Goal: Task Accomplishment & Management: Use online tool/utility

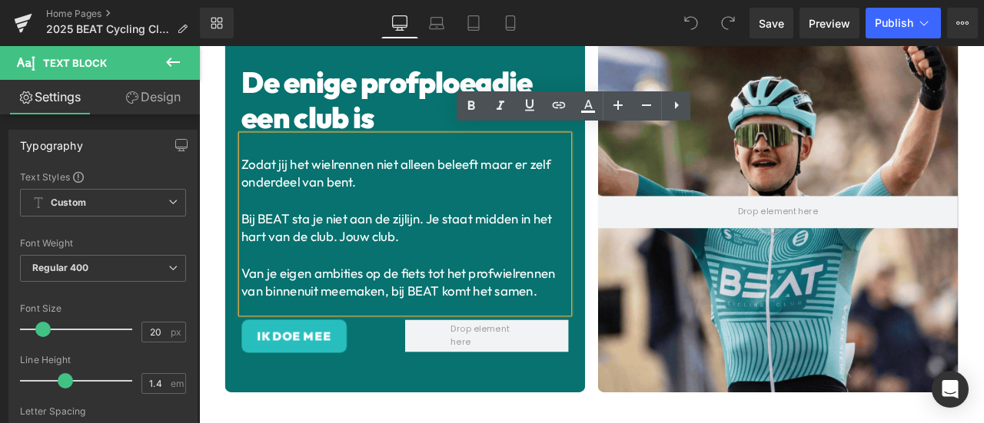
scroll to position [101, 0]
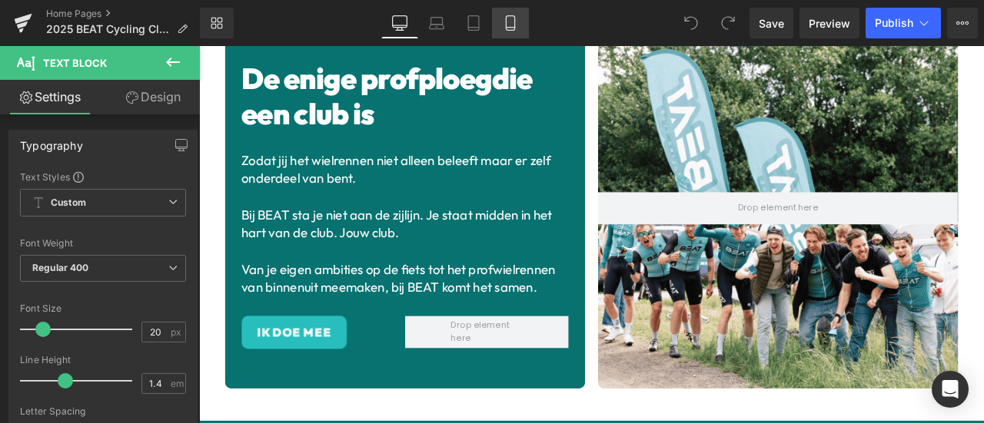
click at [506, 12] on link "Mobile" at bounding box center [510, 23] width 37 height 31
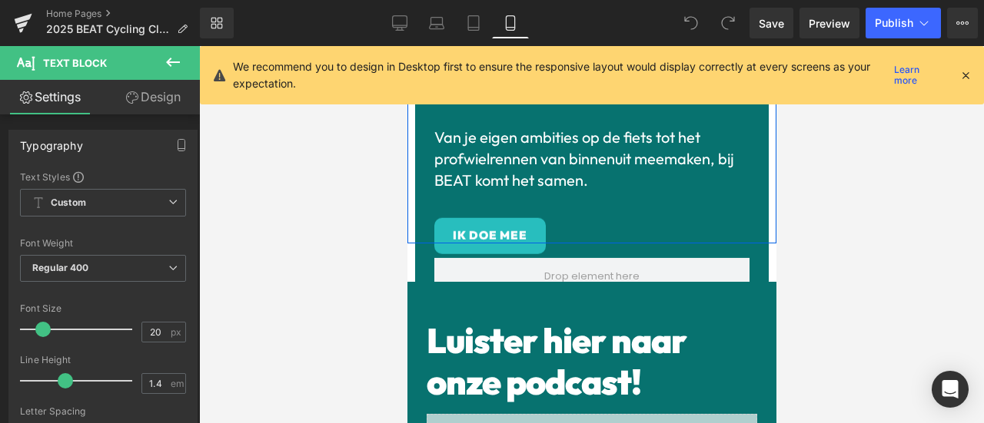
scroll to position [743, 0]
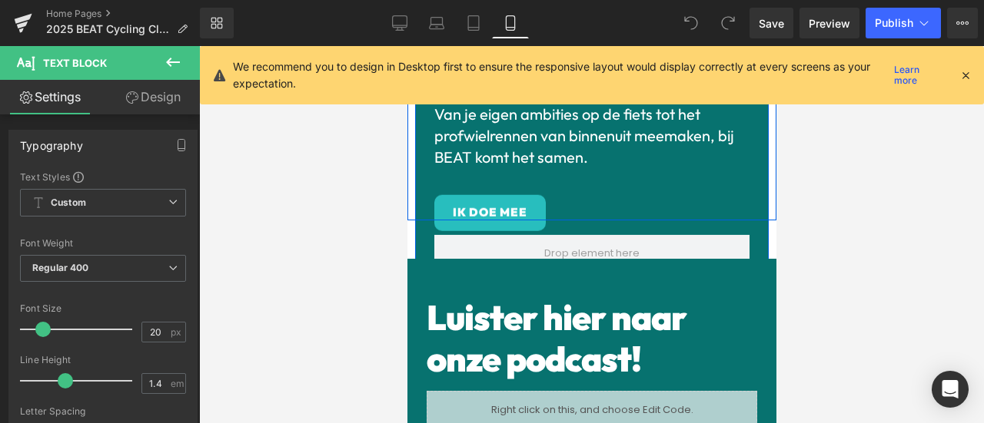
click at [749, 227] on div "De enige profploeg die een club is Heading Zodat jij het wielrennen niet alleen…" at bounding box center [591, 44] width 354 height 505
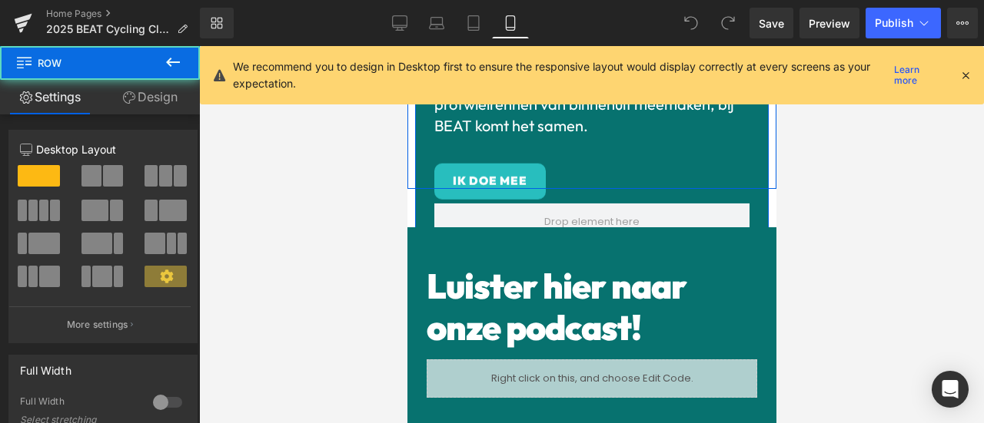
scroll to position [782, 0]
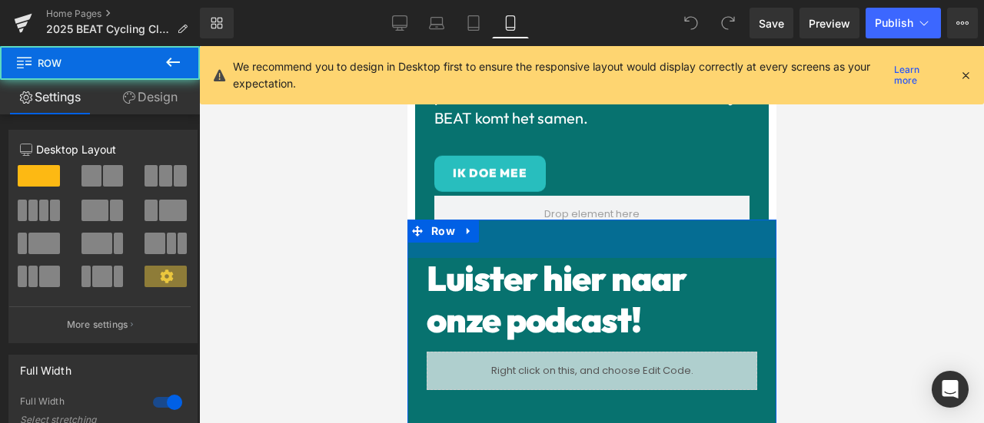
click at [622, 220] on div "Luister hier naar onze podcast! Heading Liquid Row Row 50px" at bounding box center [591, 325] width 369 height 210
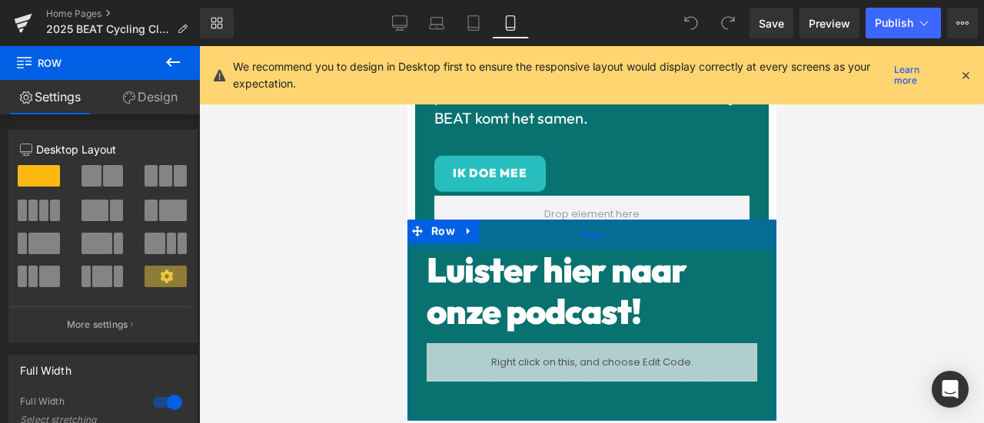
drag, startPoint x: 614, startPoint y: 203, endPoint x: 616, endPoint y: 194, distance: 8.8
click at [616, 220] on div "39px" at bounding box center [591, 235] width 369 height 30
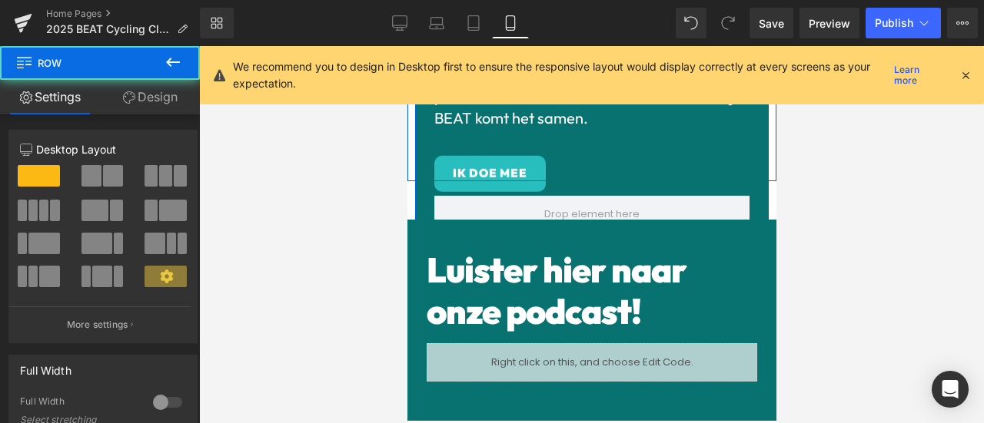
click at [746, 175] on div "De enige profploeg die een club is Heading Zodat jij het wielrennen niet alleen…" at bounding box center [591, 14] width 338 height 455
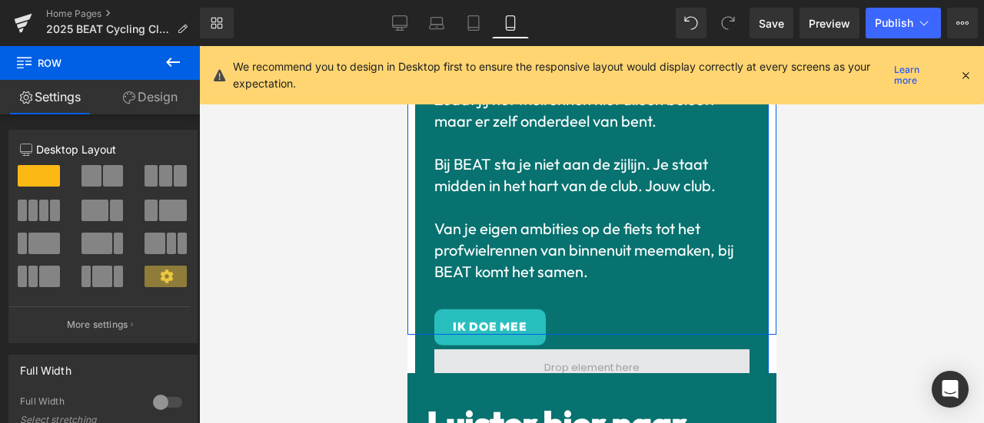
scroll to position [653, 0]
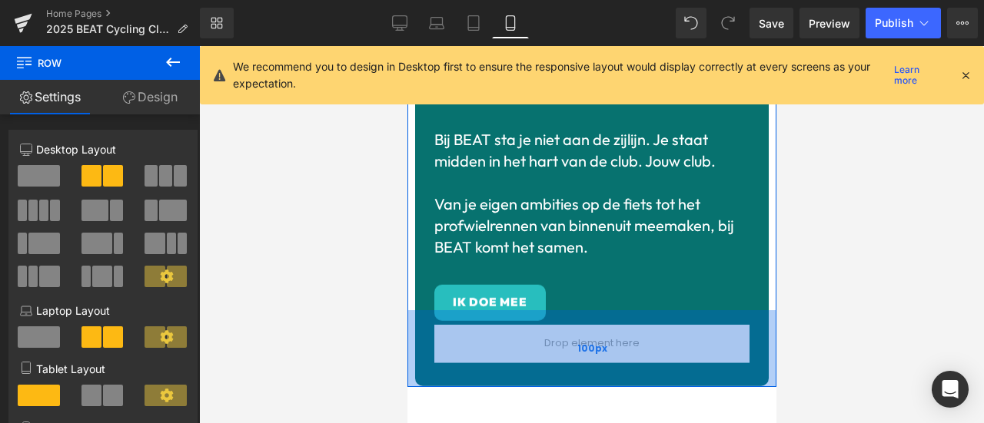
drag, startPoint x: 582, startPoint y: 284, endPoint x: 566, endPoint y: 360, distance: 78.4
click at [566, 360] on div "100px" at bounding box center [591, 348] width 369 height 77
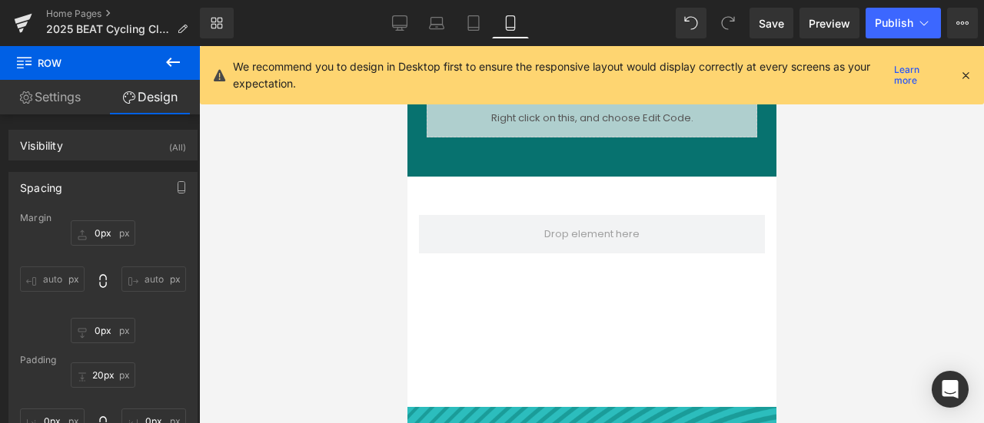
scroll to position [1103, 0]
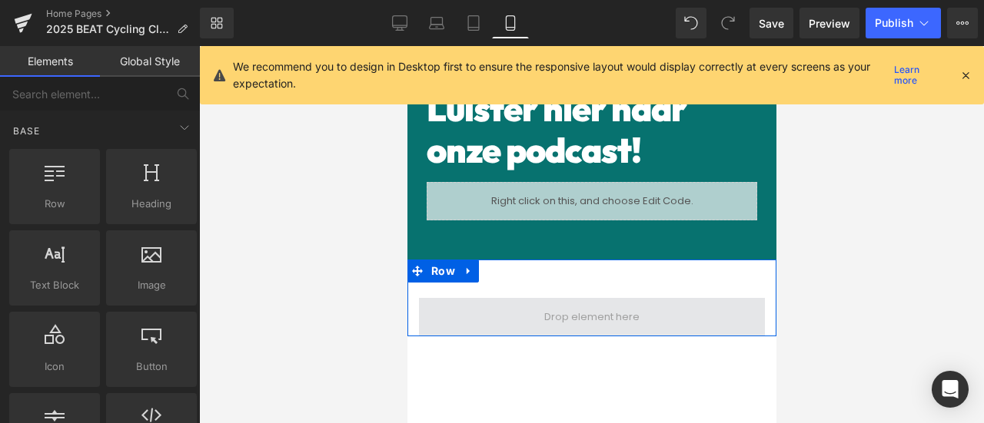
scroll to position [1014, 0]
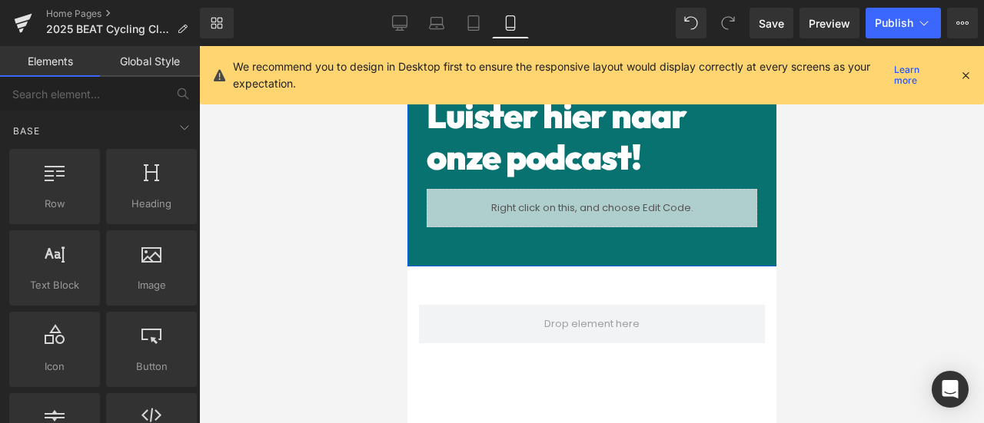
click at [656, 232] on div "Luister hier naar onze podcast! Heading Liquid Row Row 39px" at bounding box center [591, 165] width 369 height 201
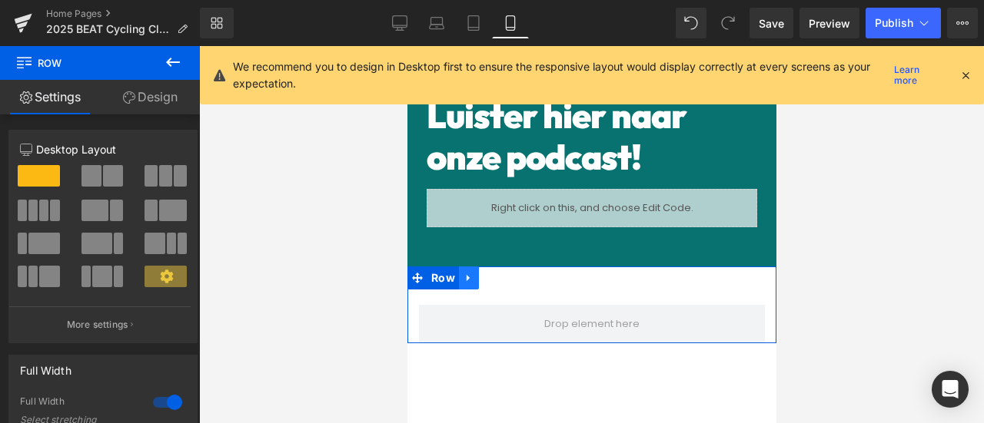
click at [466, 275] on icon at bounding box center [467, 278] width 3 height 7
click at [509, 273] on icon at bounding box center [508, 278] width 11 height 11
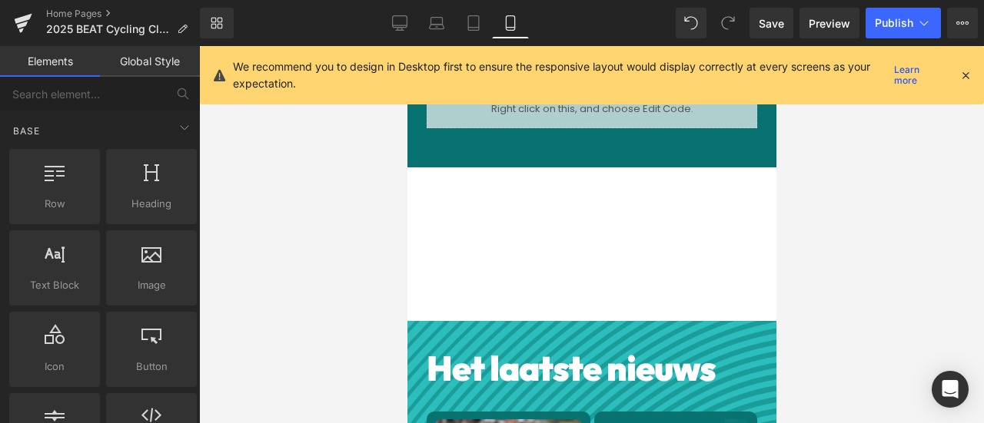
scroll to position [1131, 0]
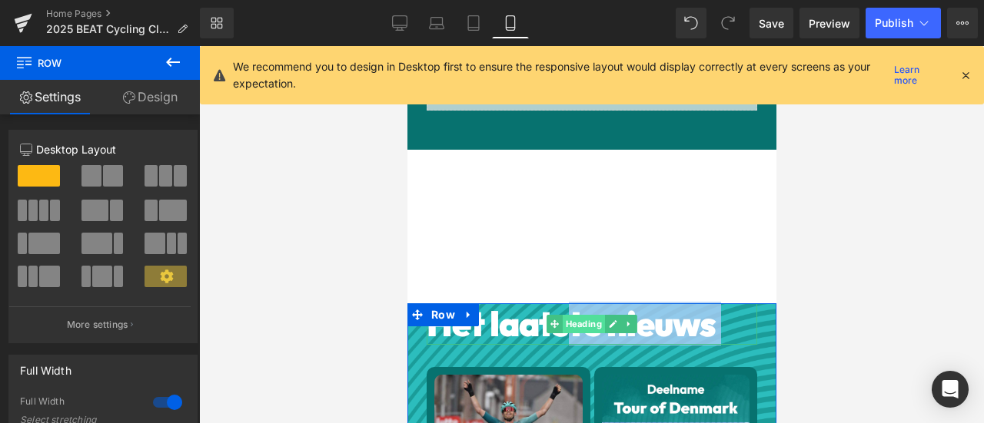
drag, startPoint x: 557, startPoint y: 277, endPoint x: 558, endPoint y: 293, distance: 15.4
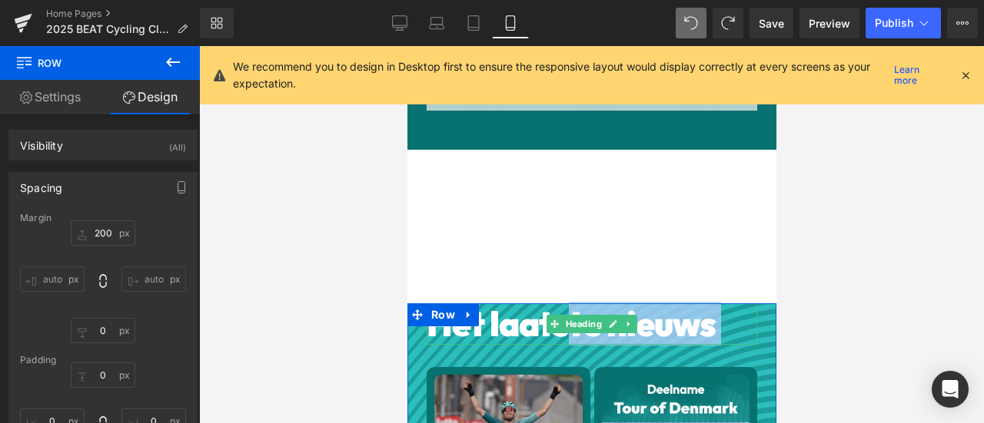
click at [725, 308] on h1 "Het laatste nieuws" at bounding box center [591, 325] width 330 height 42
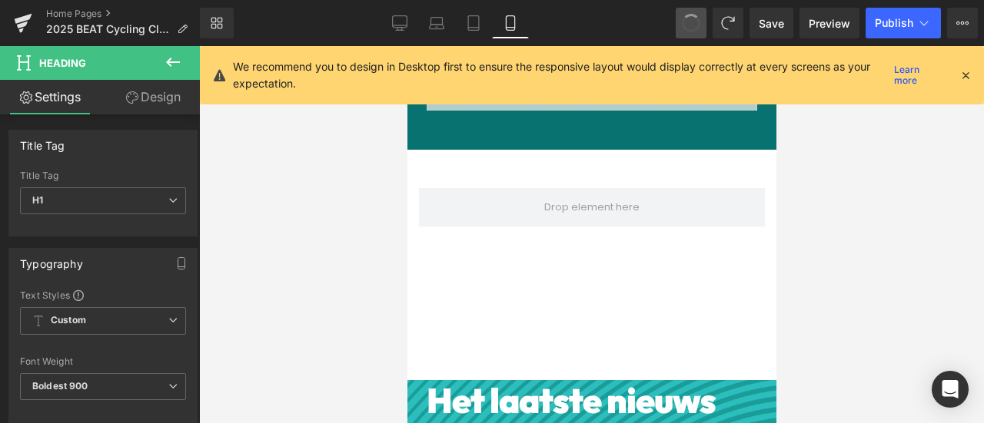
scroll to position [1207, 0]
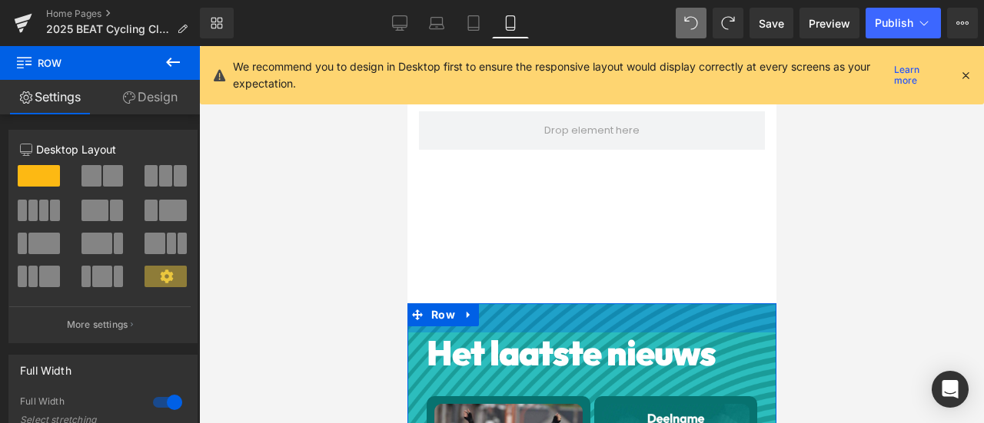
drag, startPoint x: 584, startPoint y: 280, endPoint x: 580, endPoint y: 309, distance: 29.5
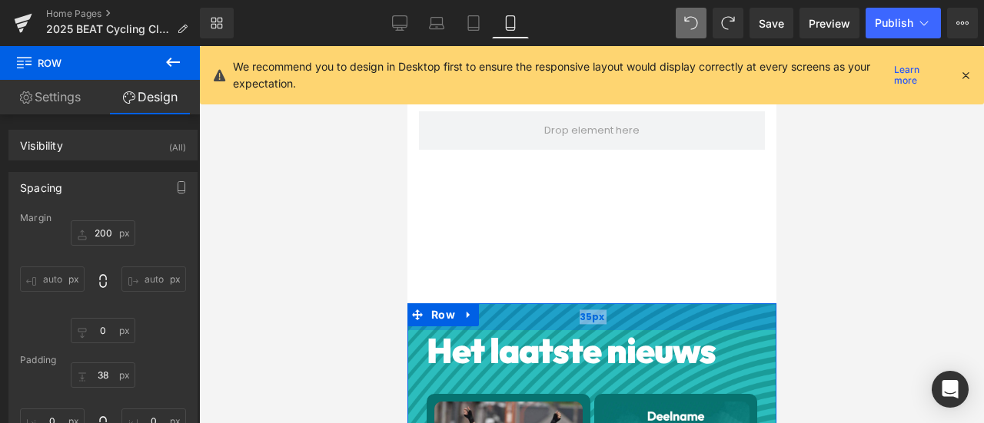
click at [604, 304] on div "35px" at bounding box center [591, 317] width 369 height 27
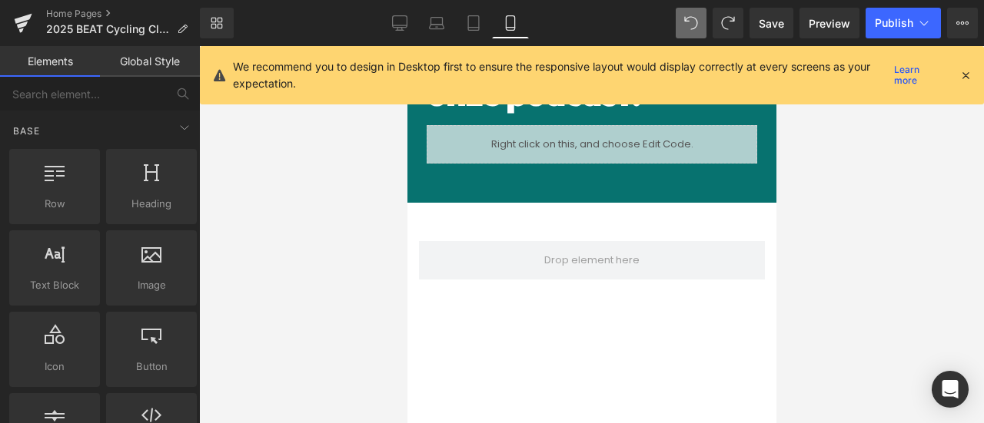
scroll to position [1077, 0]
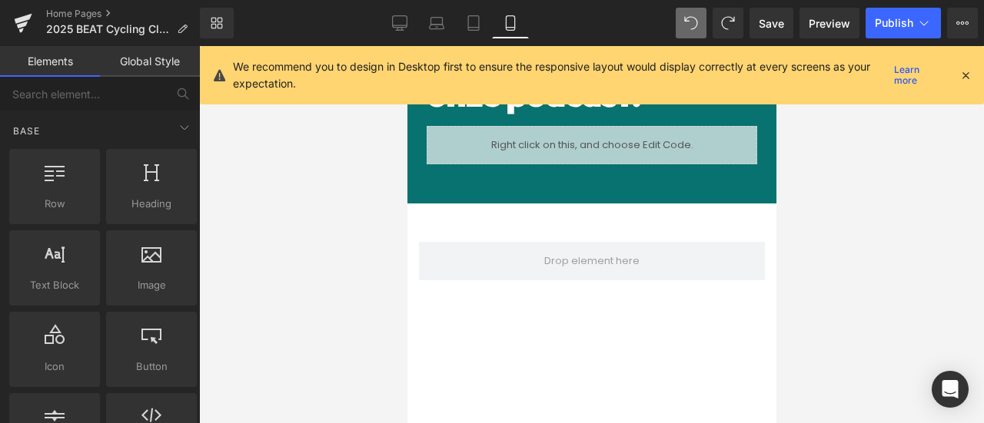
click at [618, 212] on div "Row" at bounding box center [591, 242] width 369 height 77
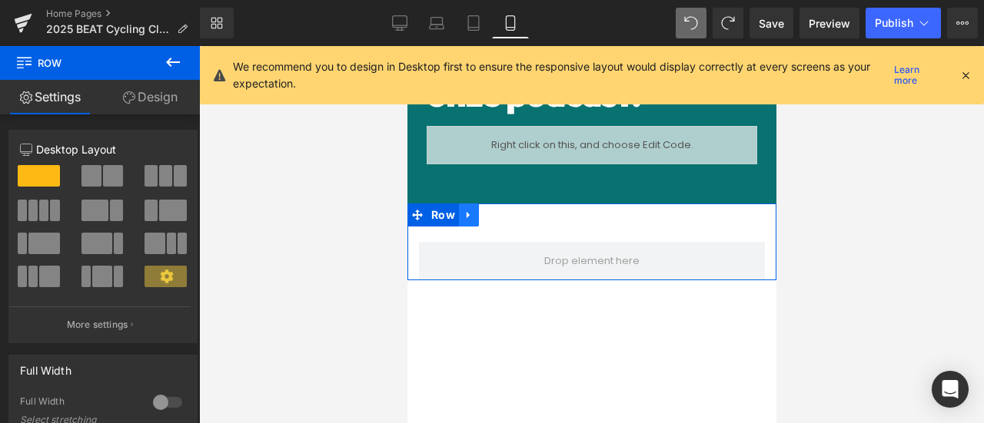
click at [467, 212] on icon at bounding box center [467, 215] width 3 height 7
click at [504, 210] on icon at bounding box center [508, 215] width 11 height 11
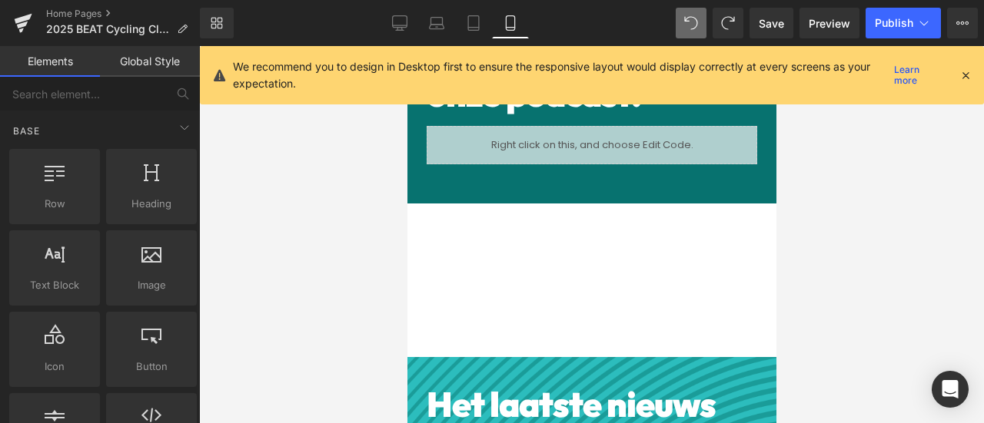
click at [570, 178] on div "Luister hier naar onze podcast! Heading Liquid Row Row 39px 40px" at bounding box center [591, 102] width 369 height 201
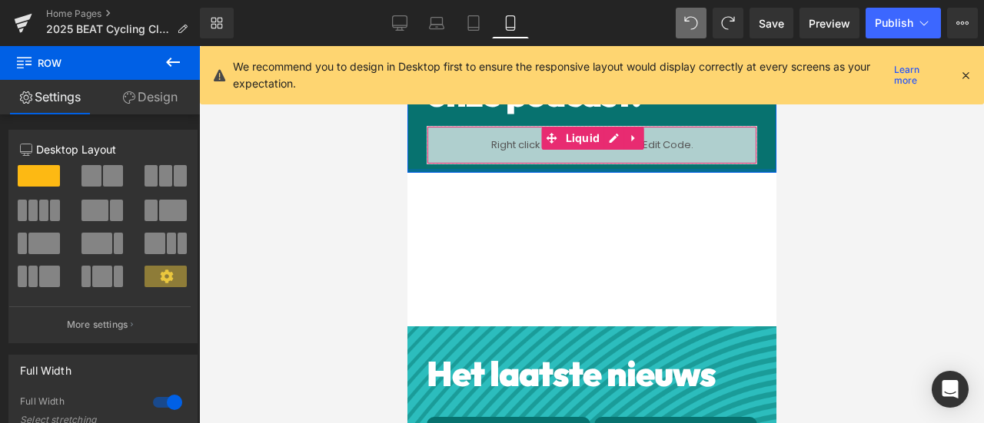
drag, startPoint x: 577, startPoint y: 173, endPoint x: 603, endPoint y: 128, distance: 51.3
click at [603, 128] on div "Luister hier naar onze podcast! Heading Liquid Row Row 39px" at bounding box center [591, 87] width 369 height 171
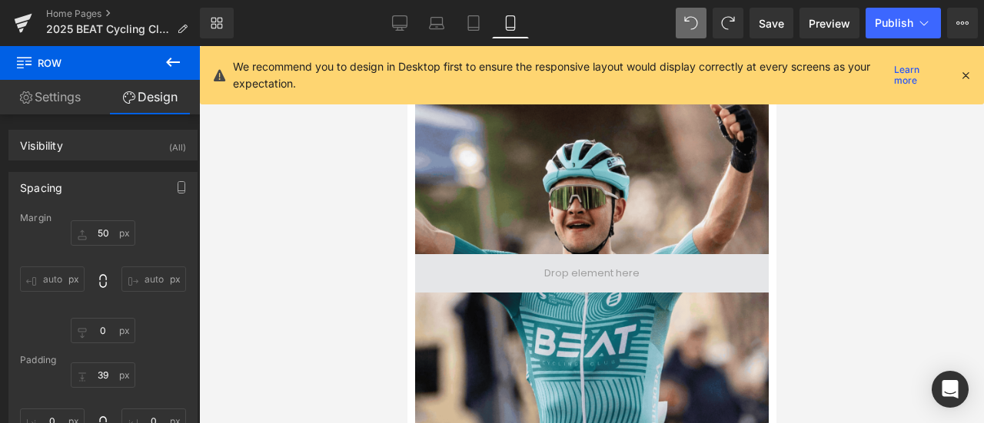
scroll to position [18, 0]
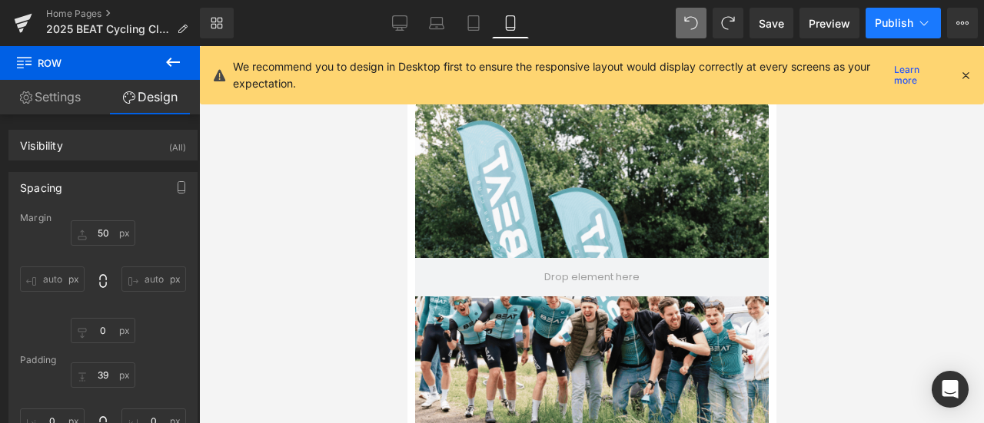
click at [885, 30] on button "Publish" at bounding box center [902, 23] width 75 height 31
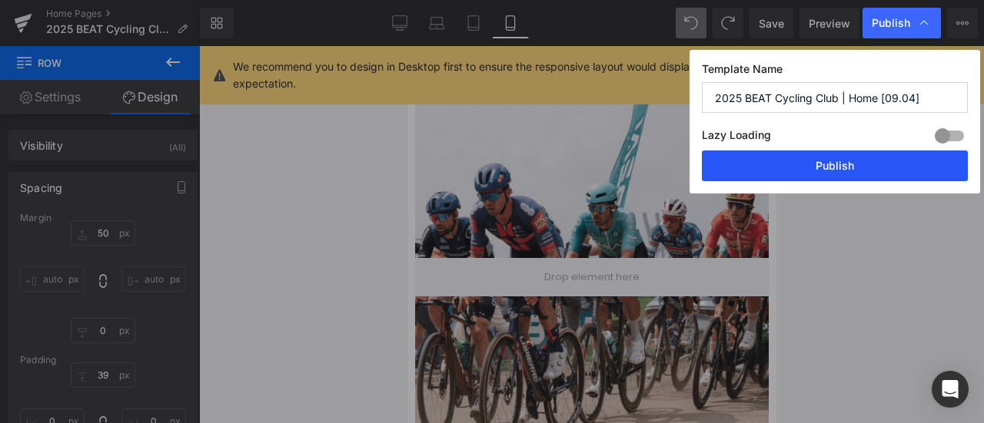
click at [842, 166] on button "Publish" at bounding box center [835, 166] width 266 height 31
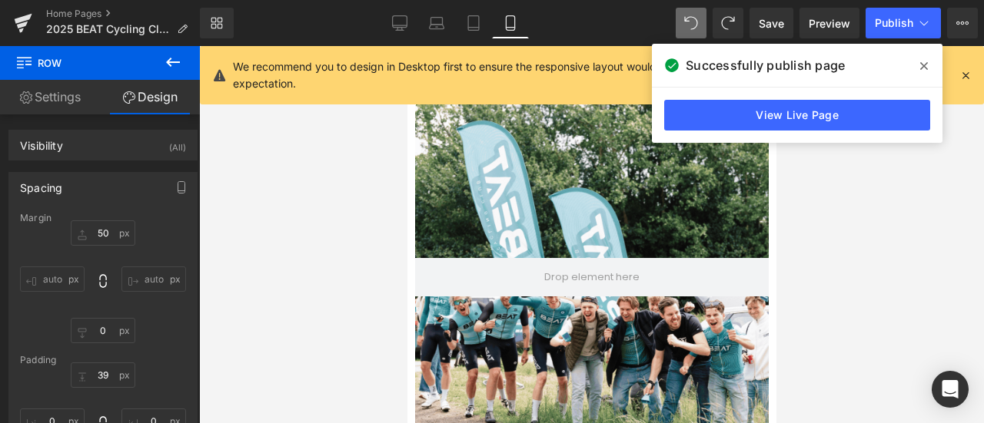
click at [926, 66] on icon at bounding box center [924, 66] width 8 height 12
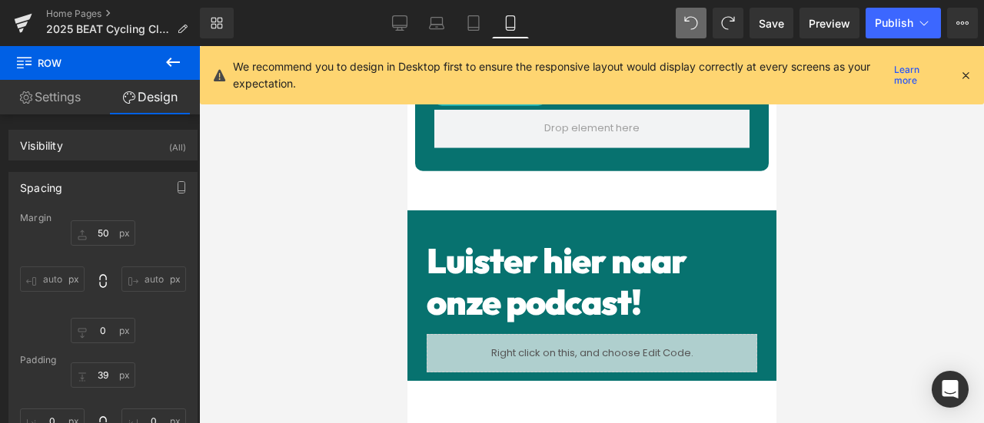
scroll to position [838, 0]
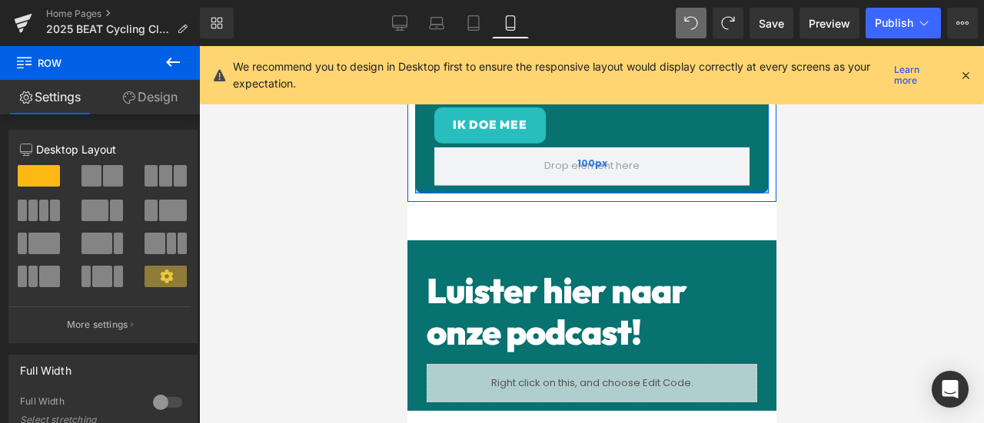
drag, startPoint x: 634, startPoint y: 179, endPoint x: 634, endPoint y: 151, distance: 27.7
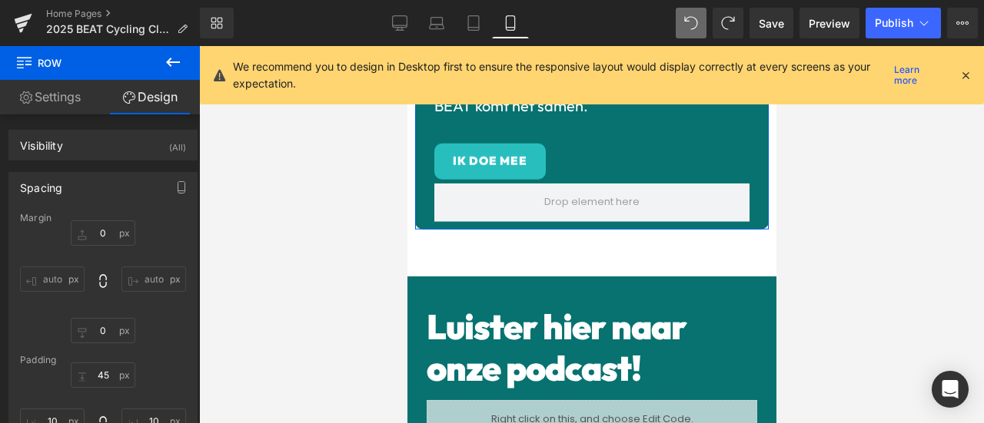
scroll to position [779, 0]
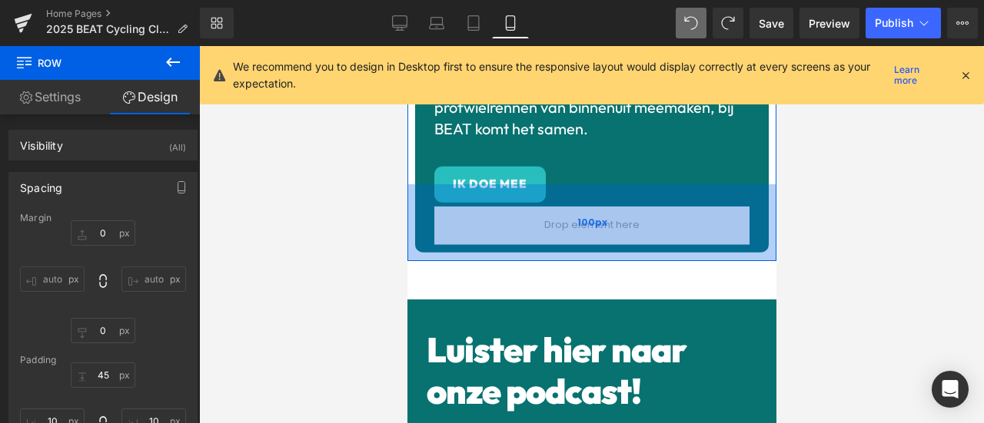
click at [677, 184] on div "100px" at bounding box center [591, 222] width 369 height 77
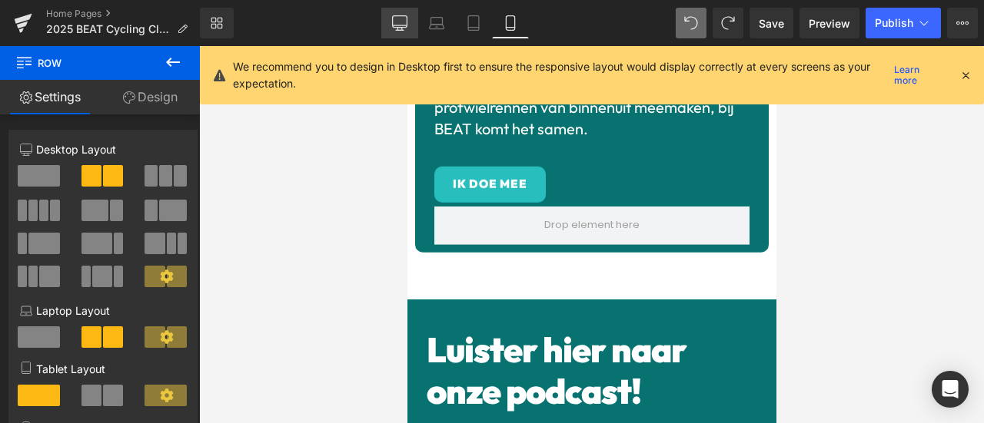
click at [397, 18] on icon at bounding box center [399, 22] width 15 height 15
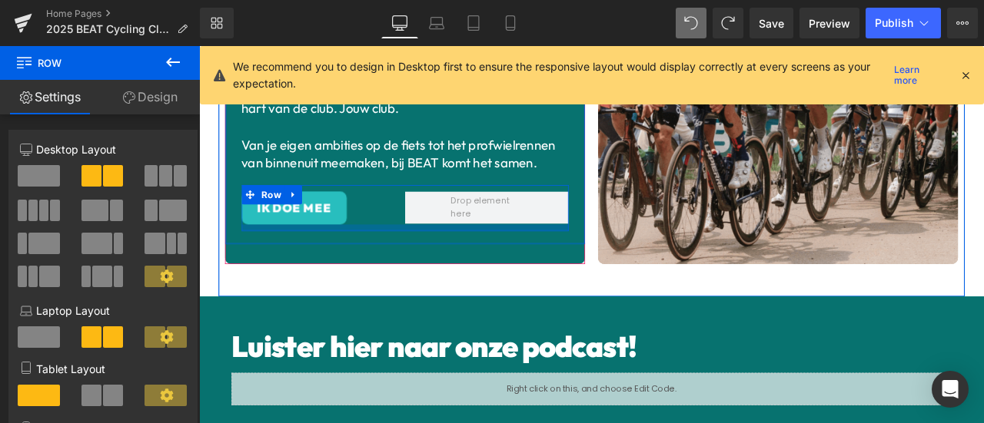
scroll to position [238, 0]
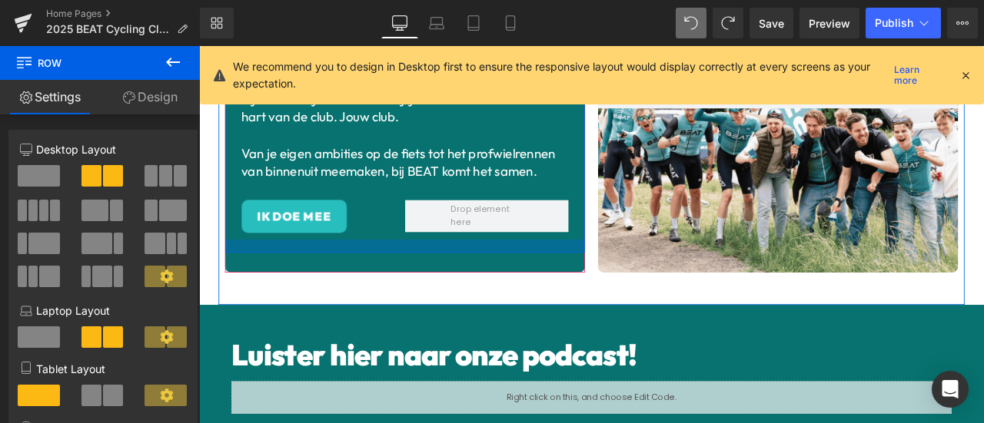
click at [552, 276] on div at bounding box center [443, 283] width 427 height 15
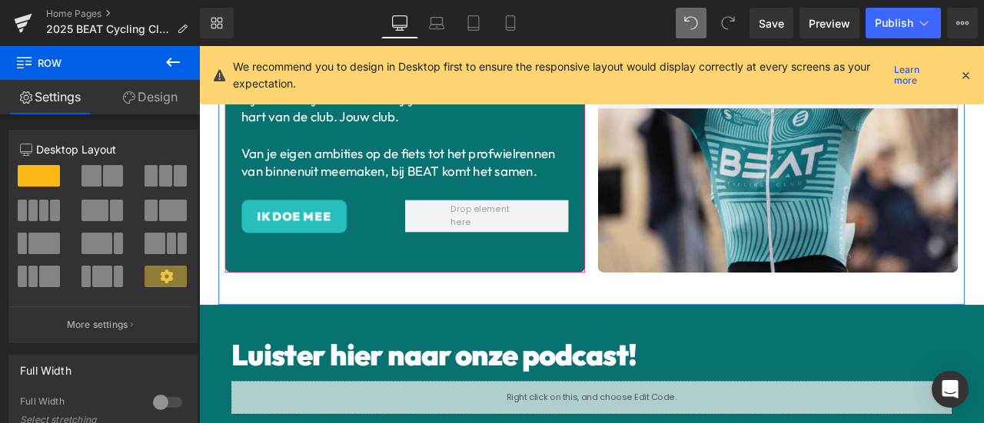
click at [552, 297] on div "De enige profploeg die een club is Heading Zodat jij het wielrennen niet alleen…" at bounding box center [443, 102] width 427 height 427
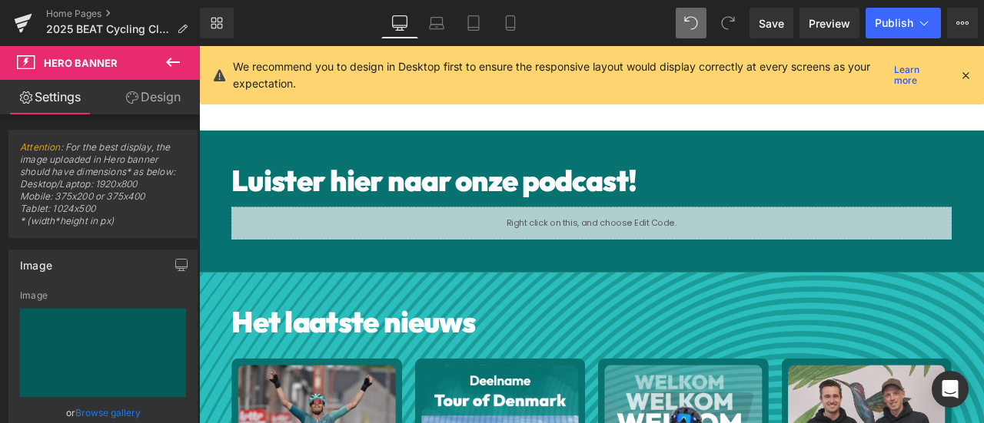
scroll to position [442, 0]
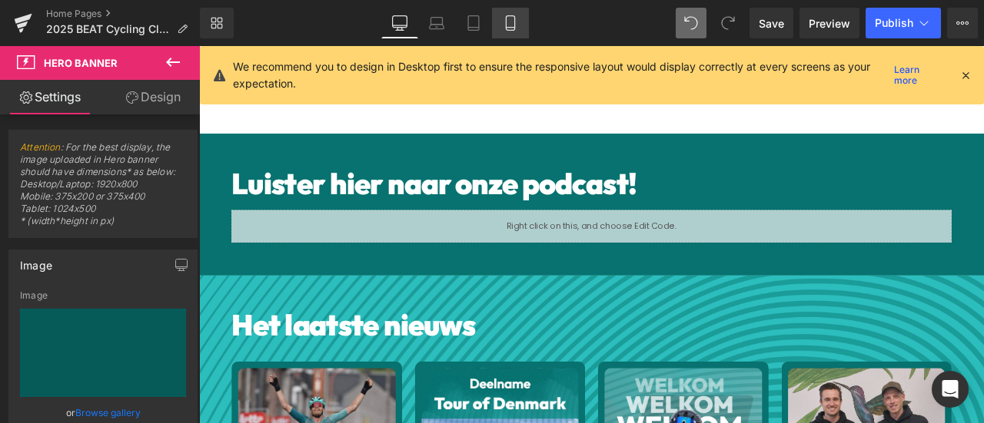
click at [507, 15] on link "Mobile" at bounding box center [510, 23] width 37 height 31
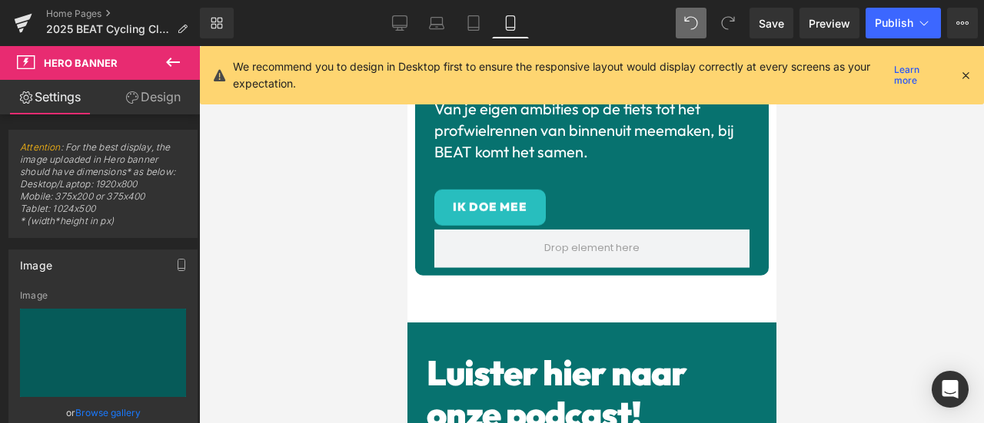
scroll to position [755, 0]
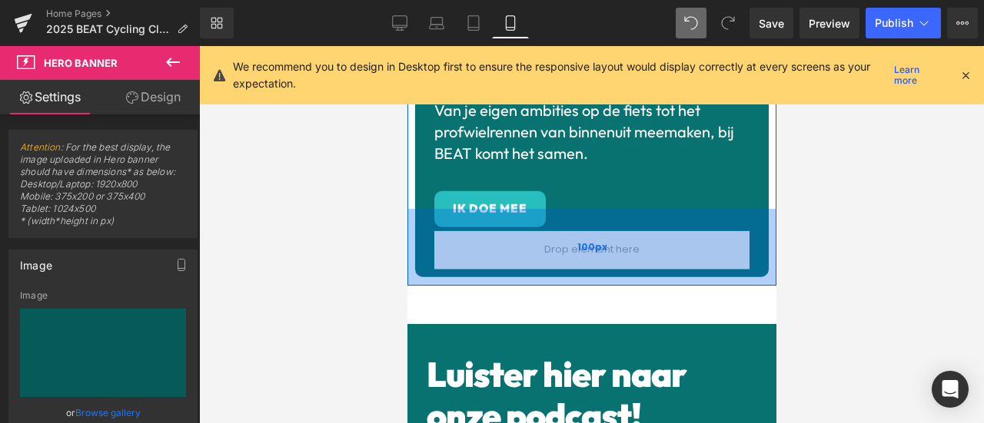
click at [627, 209] on div "100px" at bounding box center [591, 247] width 369 height 77
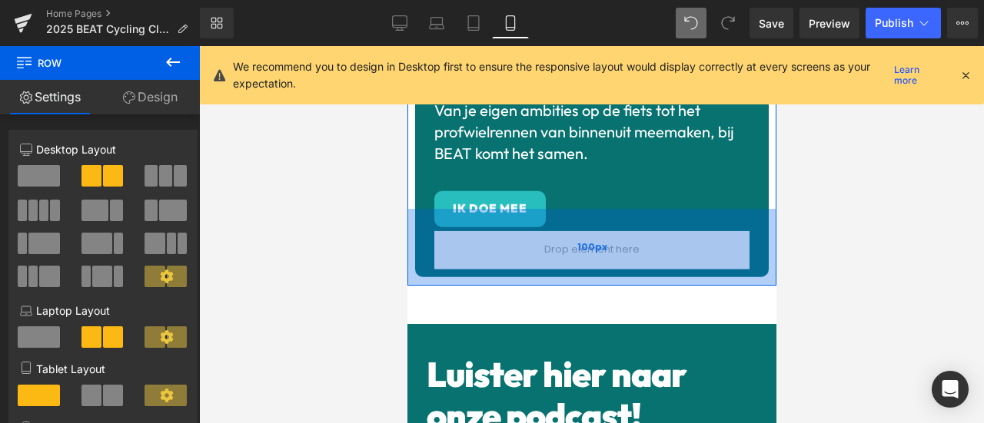
click at [619, 219] on div "100px" at bounding box center [591, 247] width 369 height 77
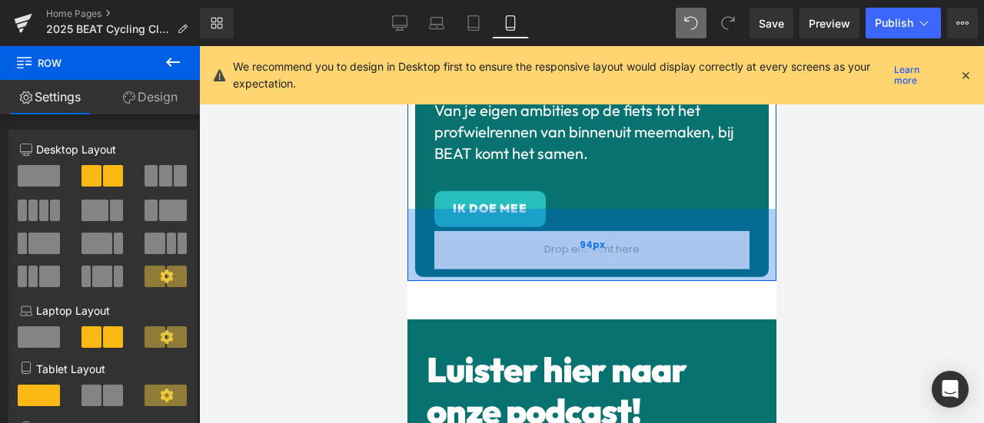
click at [619, 214] on div "94px" at bounding box center [591, 245] width 369 height 72
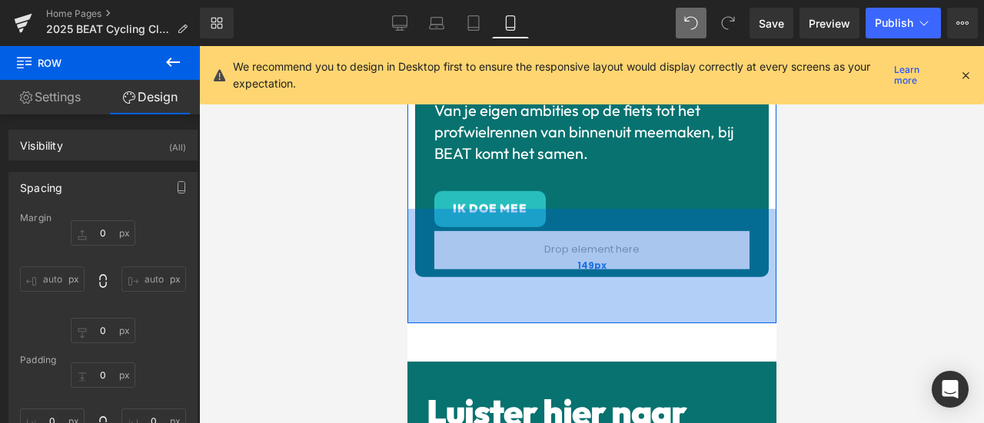
click at [652, 241] on div "149px" at bounding box center [591, 266] width 369 height 115
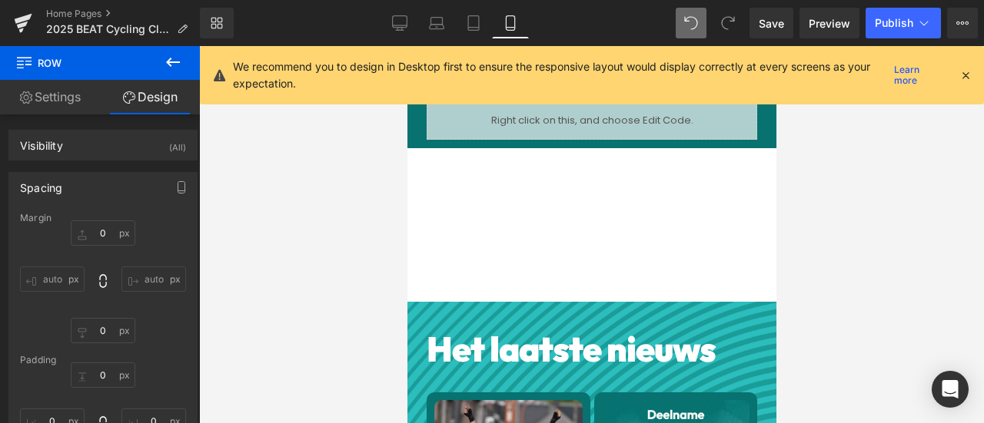
scroll to position [1151, 0]
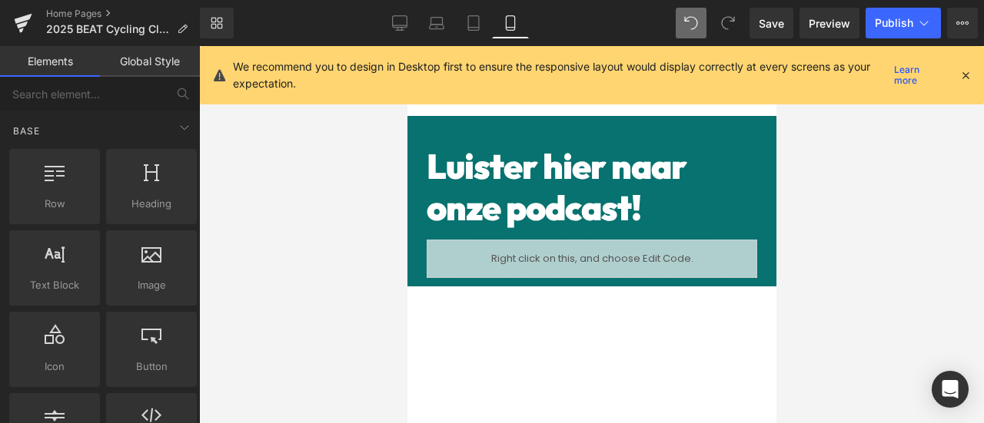
scroll to position [1001, 0]
click at [876, 19] on span "Publish" at bounding box center [894, 23] width 38 height 12
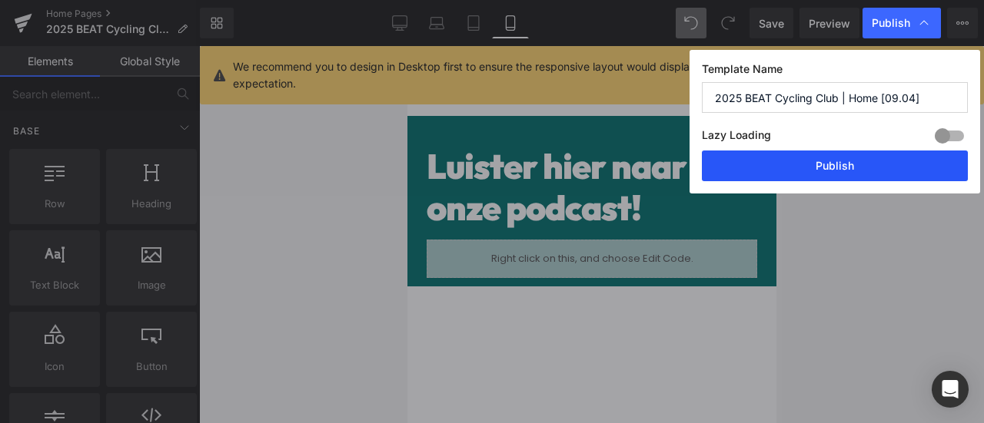
click at [832, 161] on button "Publish" at bounding box center [835, 166] width 266 height 31
